Goal: Check status: Check status

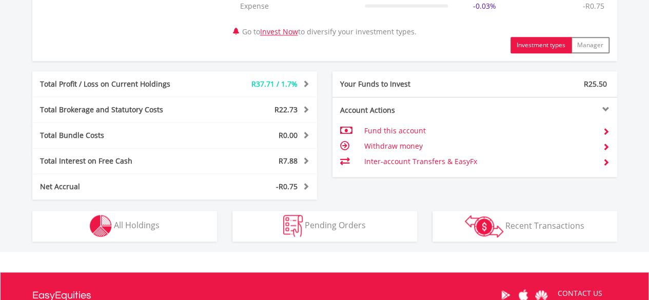
scroll to position [496, 0]
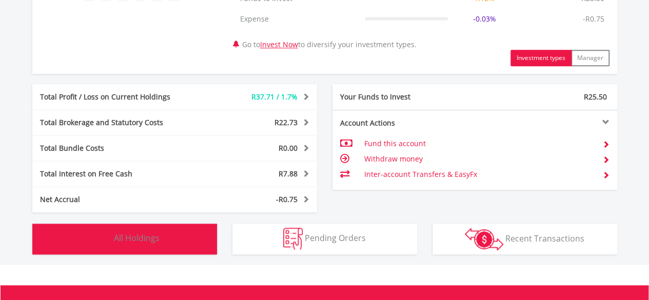
click at [170, 234] on button "Holdings All Holdings" at bounding box center [124, 239] width 185 height 31
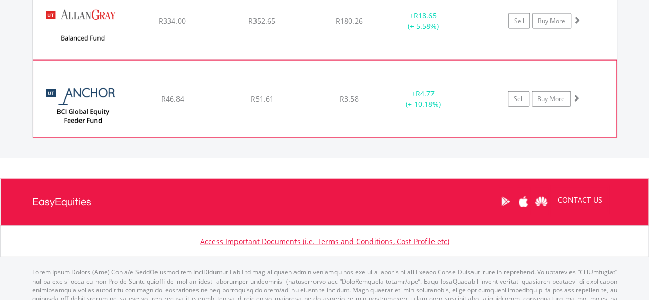
scroll to position [1098, 0]
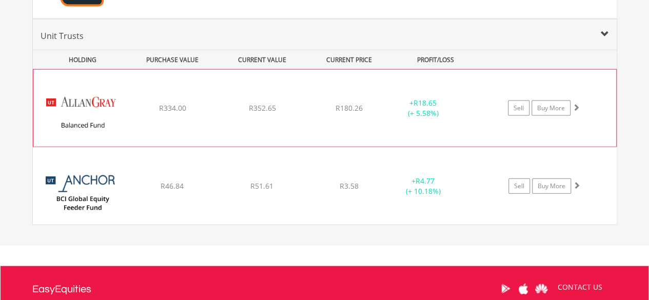
click at [429, 80] on div "﻿ Allan Gray Balanced Fund R334.00 R352.65 R180.26 + R18.65 (+ 5.58%) Sell Buy …" at bounding box center [324, 108] width 582 height 77
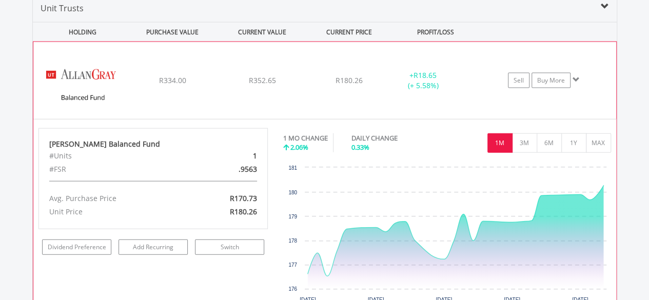
scroll to position [1124, 0]
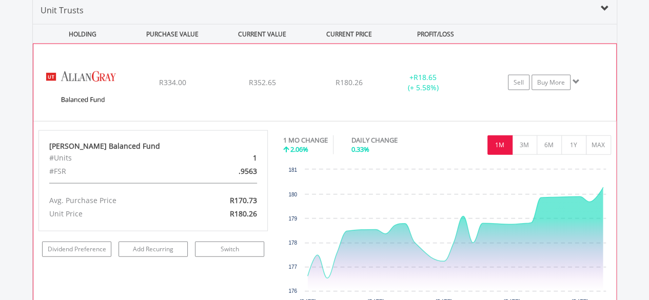
click at [574, 79] on span at bounding box center [575, 81] width 7 height 7
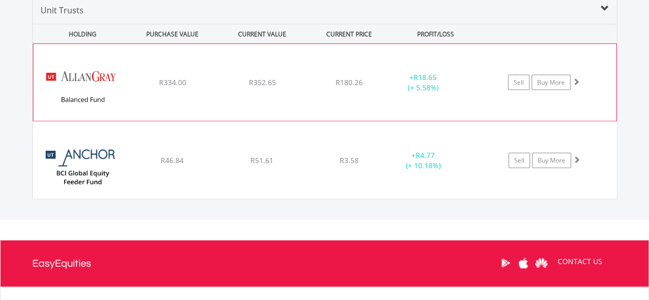
click at [574, 79] on span at bounding box center [575, 81] width 7 height 7
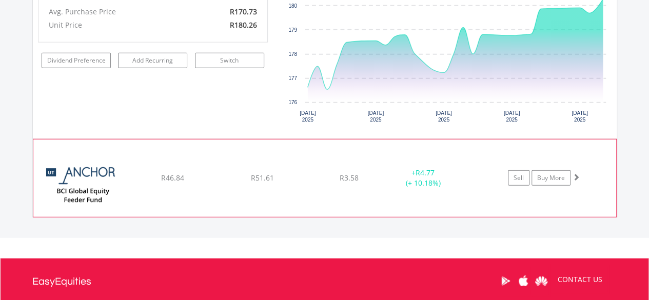
scroll to position [1314, 0]
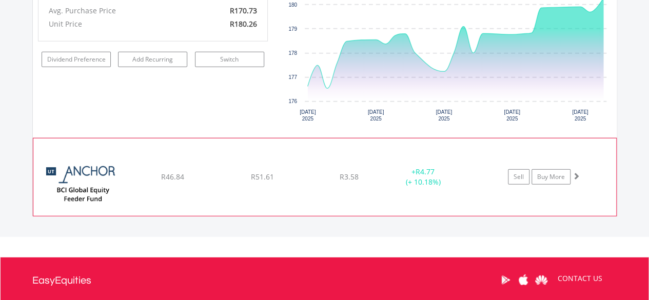
click at [576, 172] on span at bounding box center [575, 175] width 7 height 7
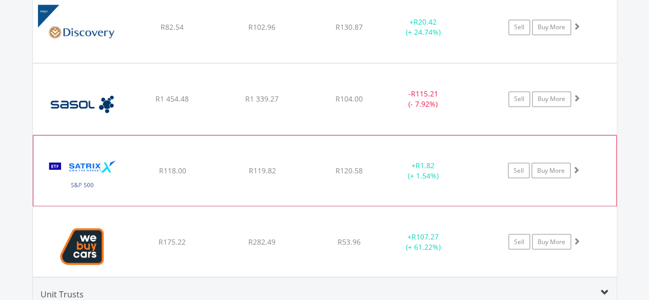
scroll to position [839, 0]
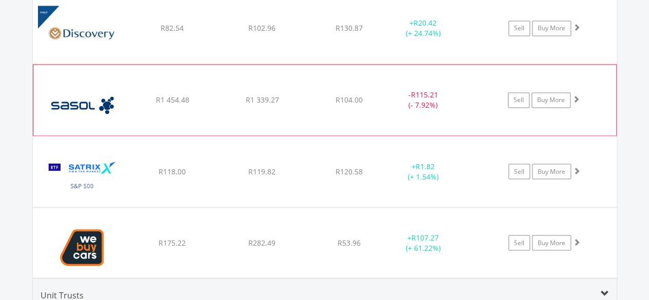
click at [460, 64] on div "﻿ Sasol Limited R1 454.48 R1 339.27 R104.00 - R115.21 (- 7.92%) Sell Buy More" at bounding box center [324, 28] width 583 height 71
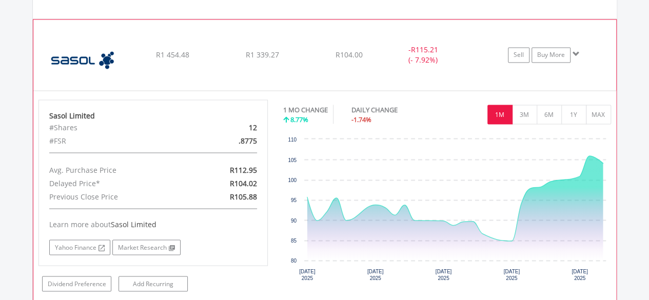
scroll to position [884, 0]
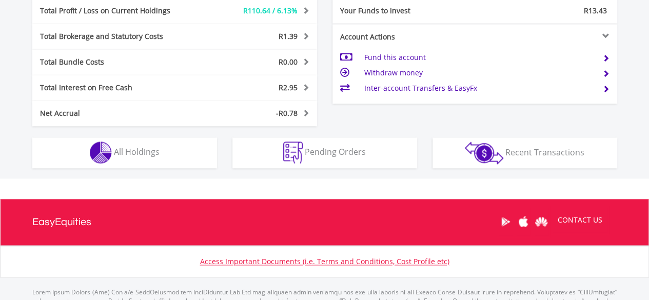
scroll to position [561, 0]
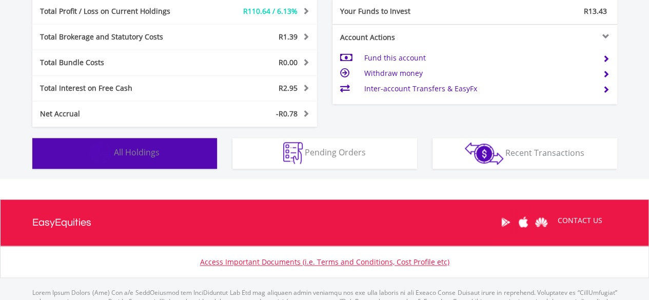
click at [194, 146] on button "Holdings All Holdings" at bounding box center [124, 153] width 185 height 31
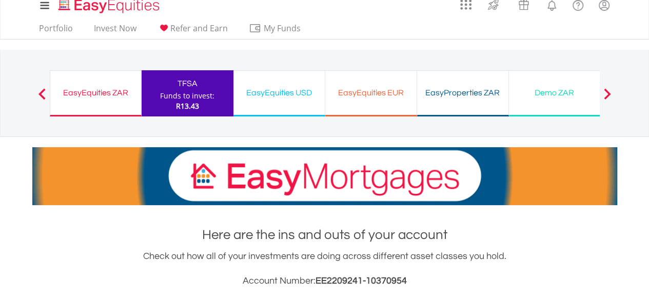
scroll to position [0, 0]
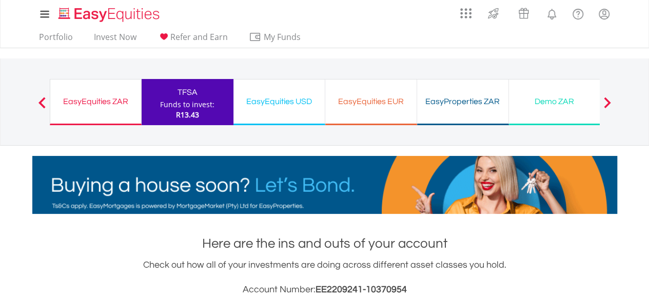
click at [99, 110] on div "EasyEquities ZAR Funds to invest: R13.43" at bounding box center [96, 102] width 92 height 46
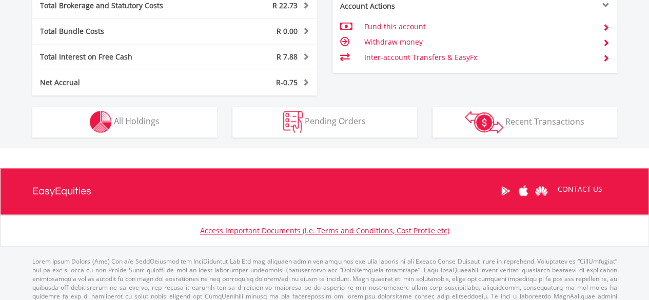
scroll to position [614, 0]
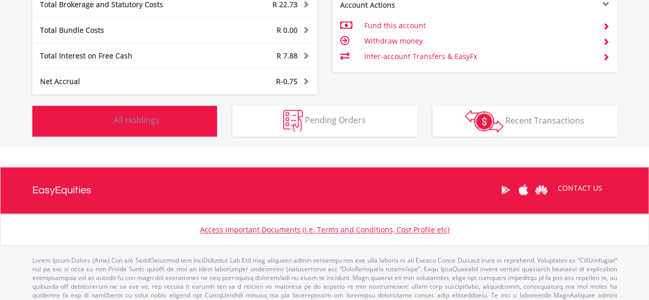
click at [179, 134] on button "Holdings All Holdings" at bounding box center [124, 121] width 185 height 31
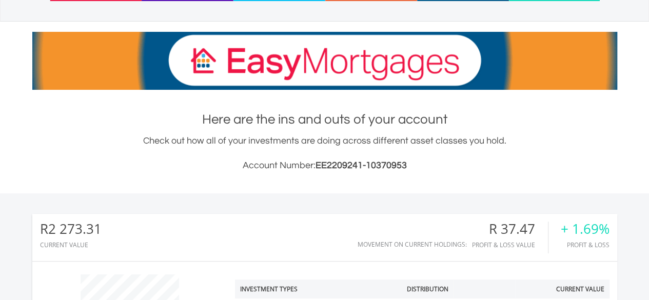
scroll to position [0, 0]
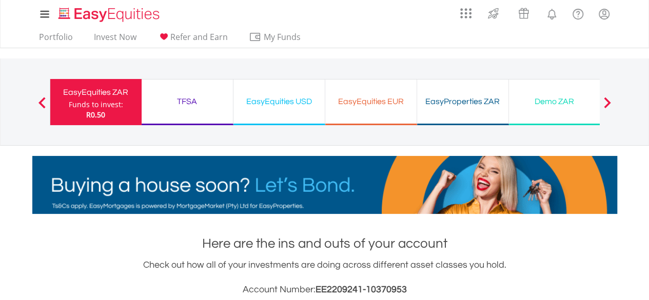
click at [57, 26] on div "My Investments Invest Now New Listings Sell My Recurring Investments Pending Or…" at bounding box center [324, 14] width 584 height 28
click at [56, 33] on link "Portfolio" at bounding box center [56, 40] width 42 height 16
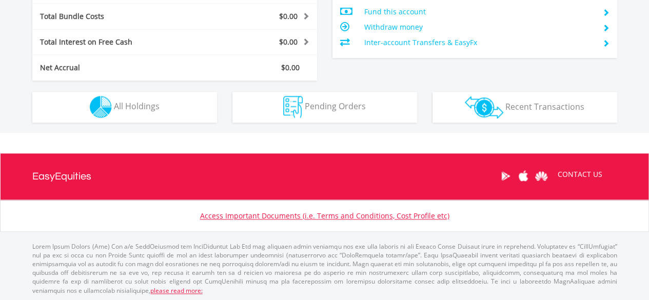
scroll to position [98, 195]
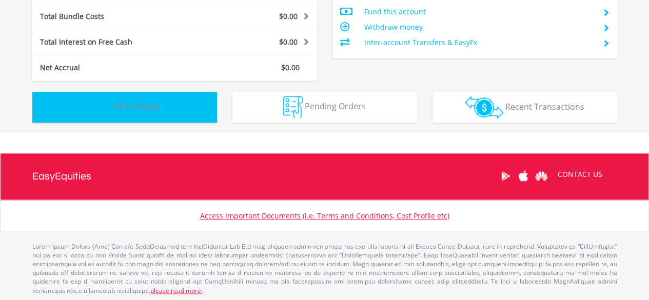
click at [195, 106] on button "Holdings All Holdings" at bounding box center [124, 107] width 185 height 31
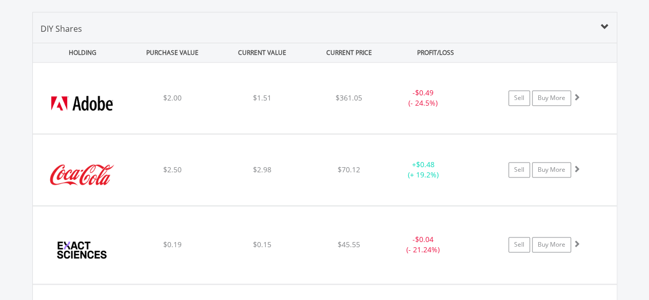
scroll to position [717, 0]
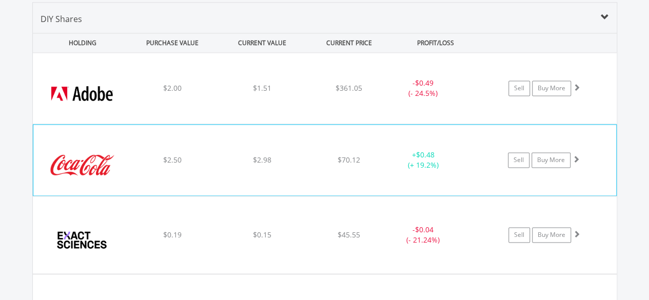
click at [187, 124] on div "﻿ Coca-Cola Co/The $2.50 $2.98 $70.12 + $0.48 (+ 19.2%) Sell Buy More" at bounding box center [324, 88] width 583 height 71
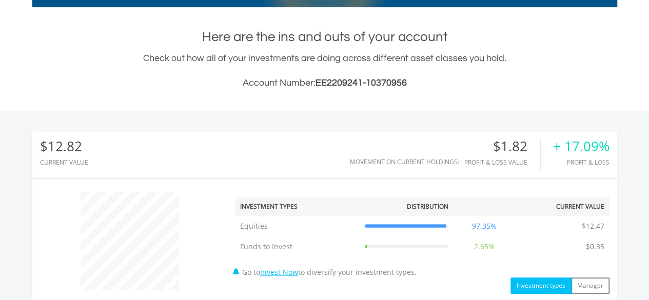
scroll to position [0, 0]
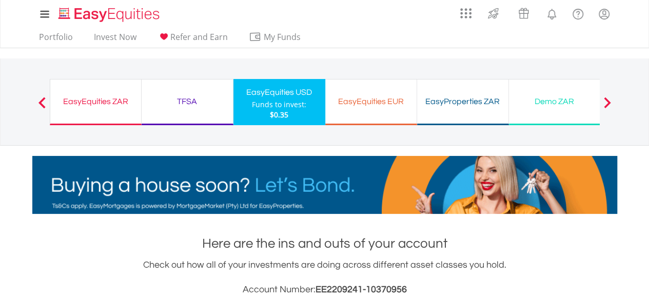
click at [116, 98] on div "EasyEquities ZAR" at bounding box center [95, 101] width 78 height 14
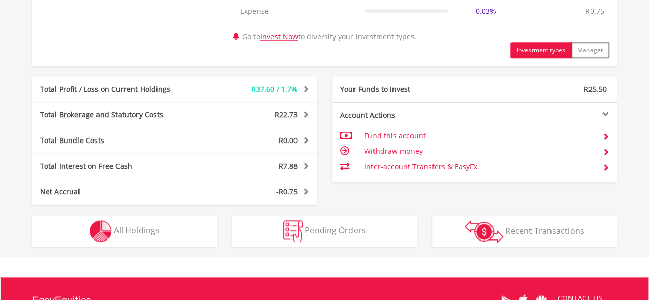
scroll to position [628, 0]
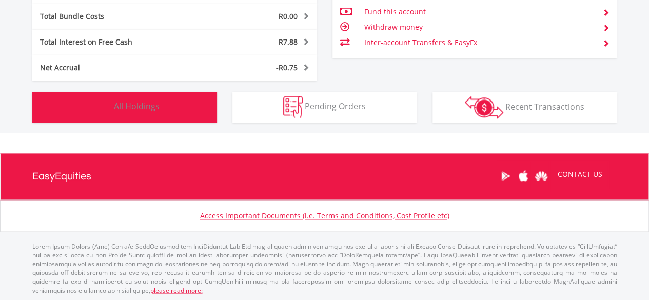
click at [168, 106] on button "Holdings All Holdings" at bounding box center [124, 107] width 185 height 31
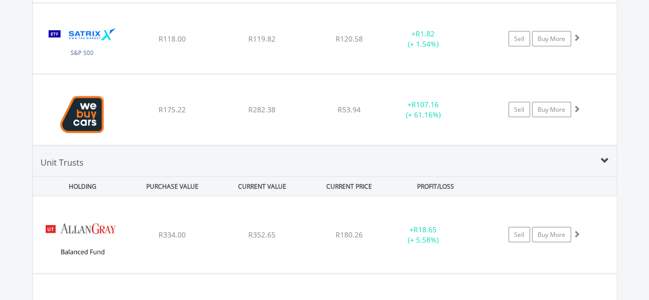
scroll to position [973, 0]
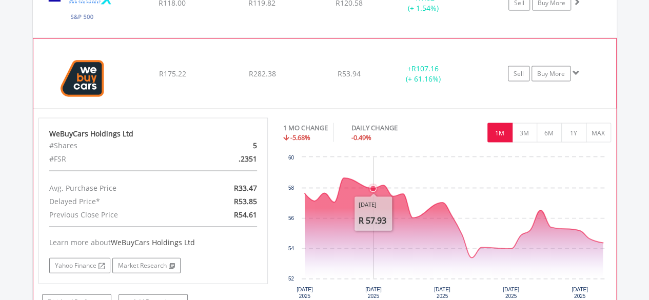
scroll to position [1017, 0]
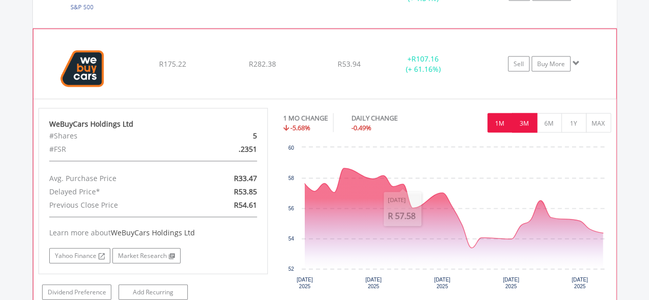
click at [526, 127] on button "3M" at bounding box center [524, 122] width 25 height 19
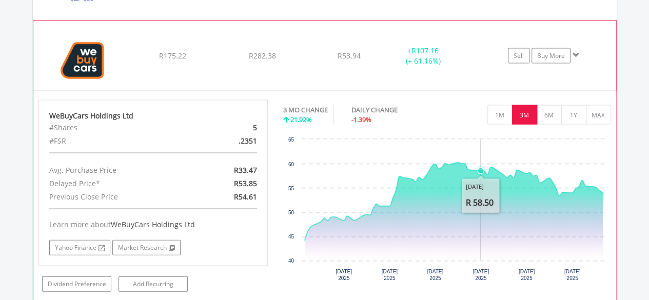
scroll to position [1028, 0]
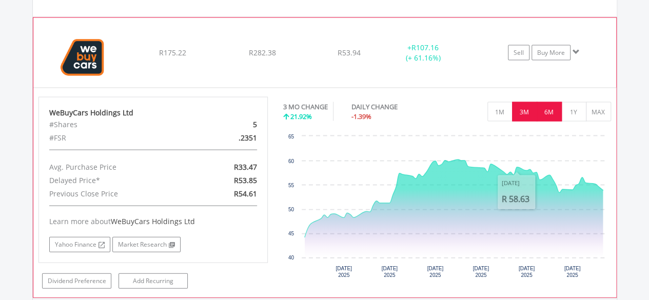
click at [553, 111] on button "6M" at bounding box center [548, 111] width 25 height 19
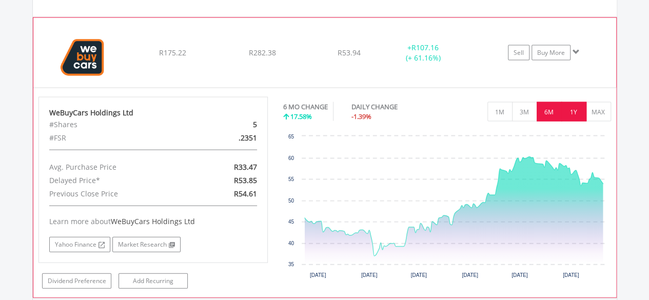
click at [578, 107] on button "1Y" at bounding box center [573, 111] width 25 height 19
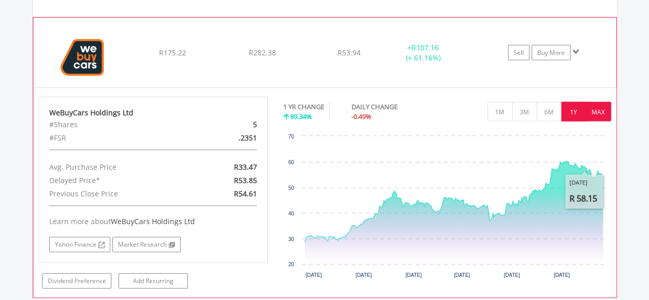
click at [605, 115] on button "MAX" at bounding box center [598, 111] width 25 height 19
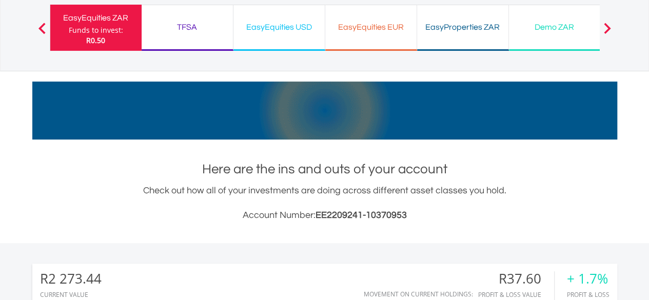
scroll to position [0, 0]
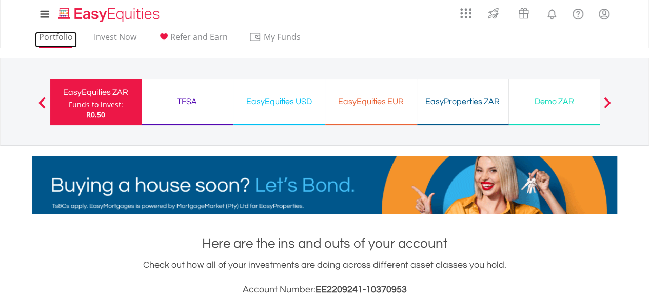
click at [58, 35] on link "Portfolio" at bounding box center [56, 40] width 42 height 16
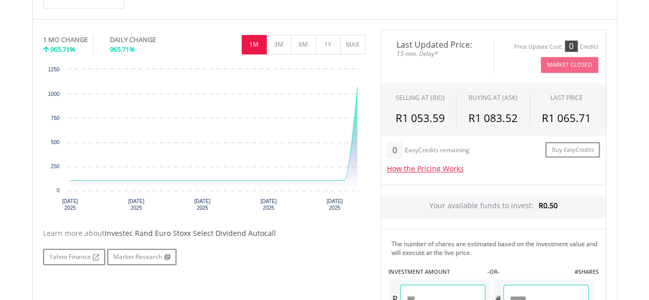
scroll to position [284, 0]
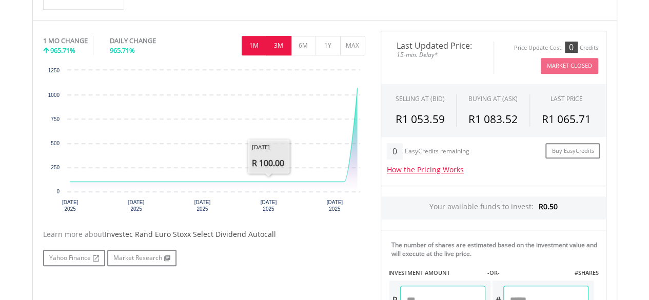
click at [274, 49] on button "3M" at bounding box center [278, 45] width 25 height 19
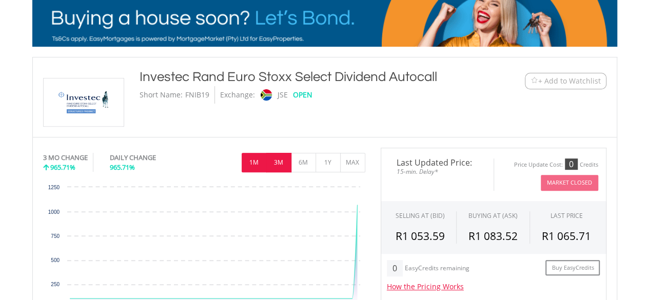
scroll to position [164, 0]
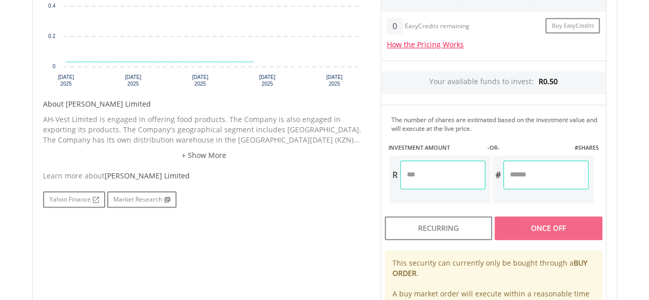
scroll to position [350, 0]
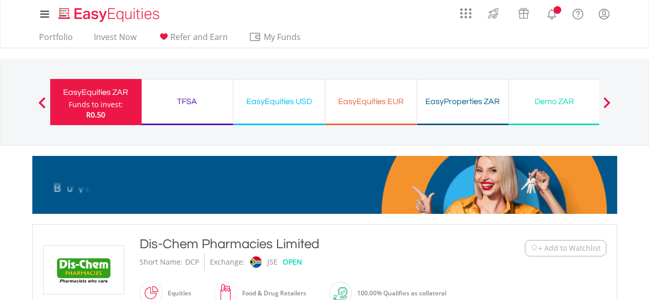
scroll to position [339, 0]
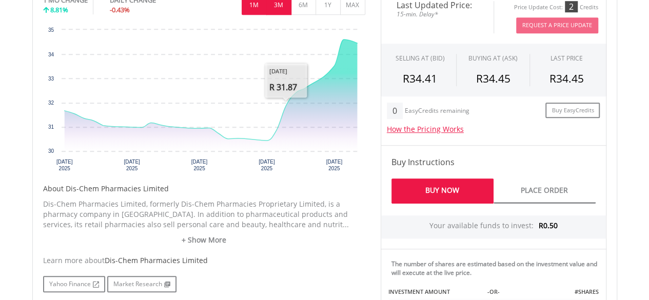
click at [282, 8] on button "3M" at bounding box center [278, 4] width 25 height 19
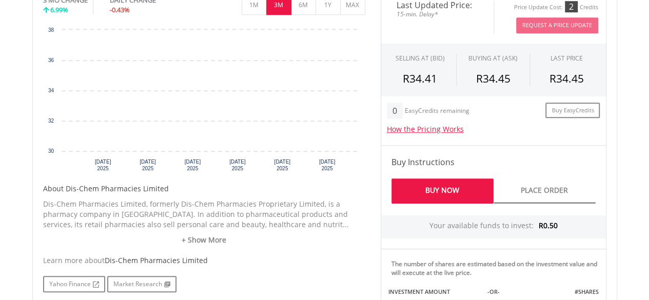
scroll to position [296, 0]
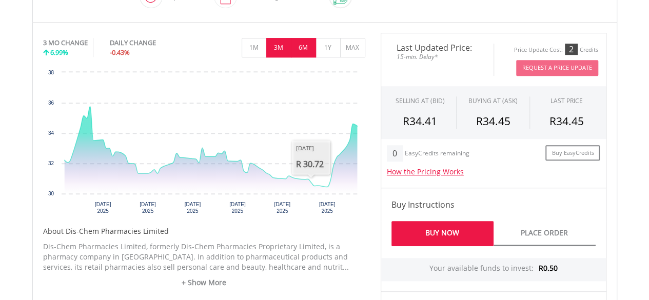
click at [307, 42] on button "6M" at bounding box center [303, 47] width 25 height 19
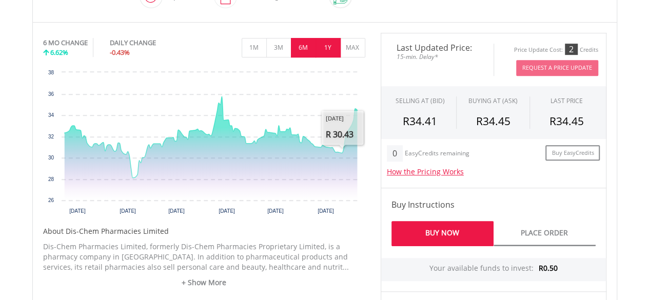
click at [331, 54] on button "1Y" at bounding box center [327, 47] width 25 height 19
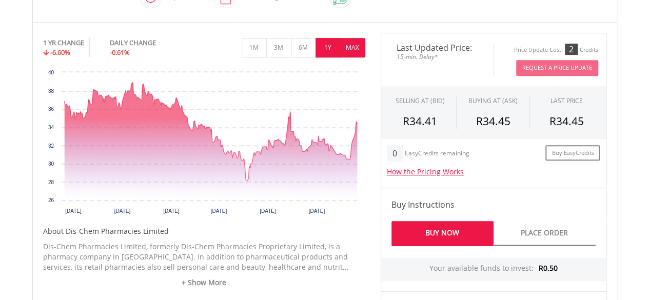
click at [357, 48] on button "MAX" at bounding box center [352, 47] width 25 height 19
